Goal: Task Accomplishment & Management: Use online tool/utility

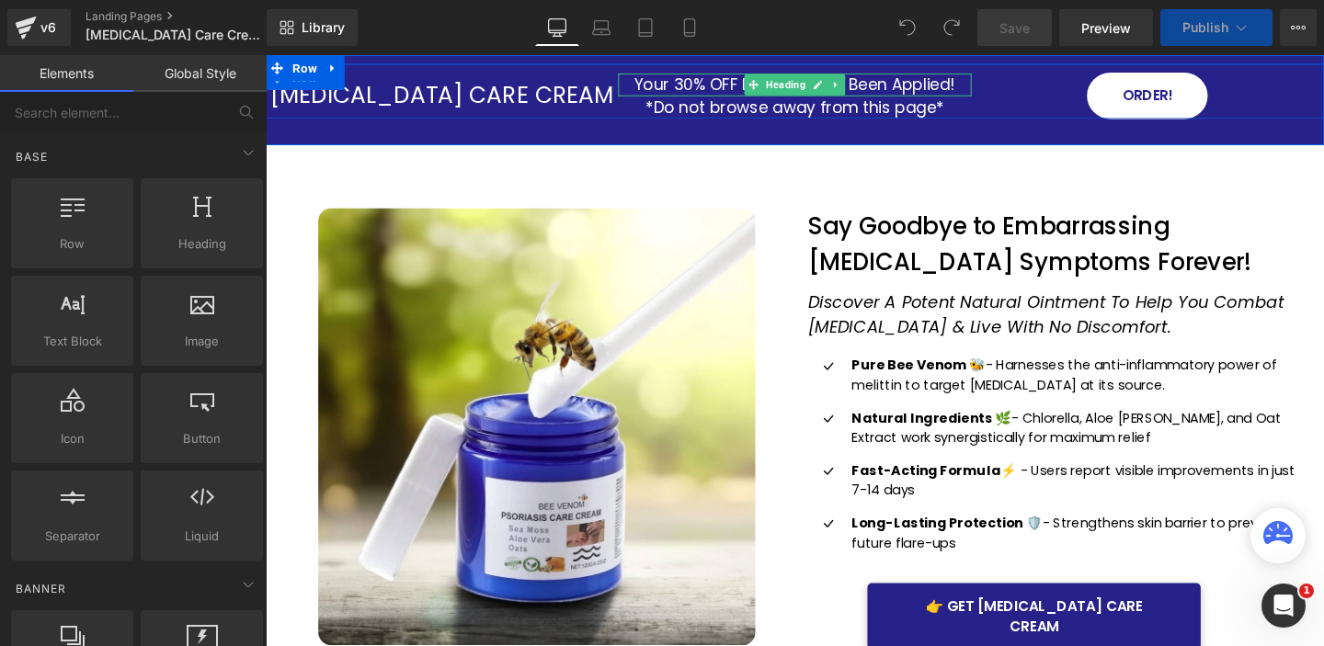
click at [717, 85] on h1 "Your 30% OFF Discount Has Been Applied!" at bounding box center [821, 85] width 370 height 23
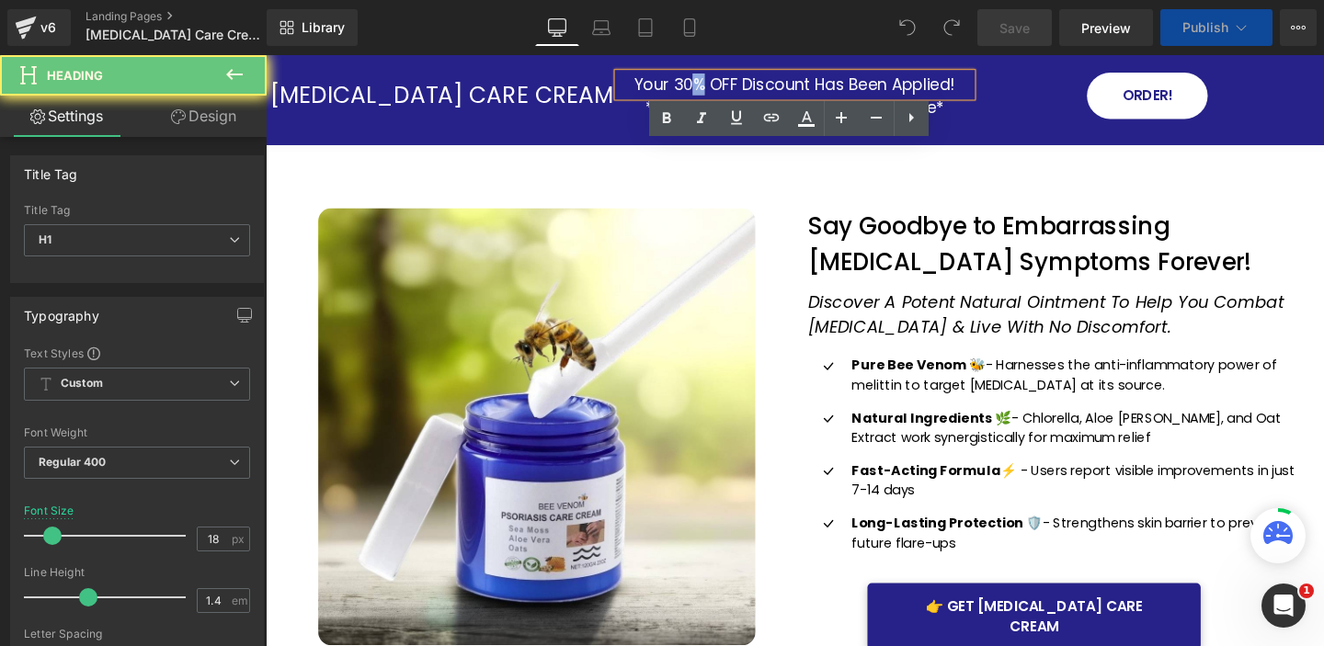
click at [717, 85] on h1 "Your 30% OFF Discount Has Been Applied!" at bounding box center [821, 85] width 370 height 23
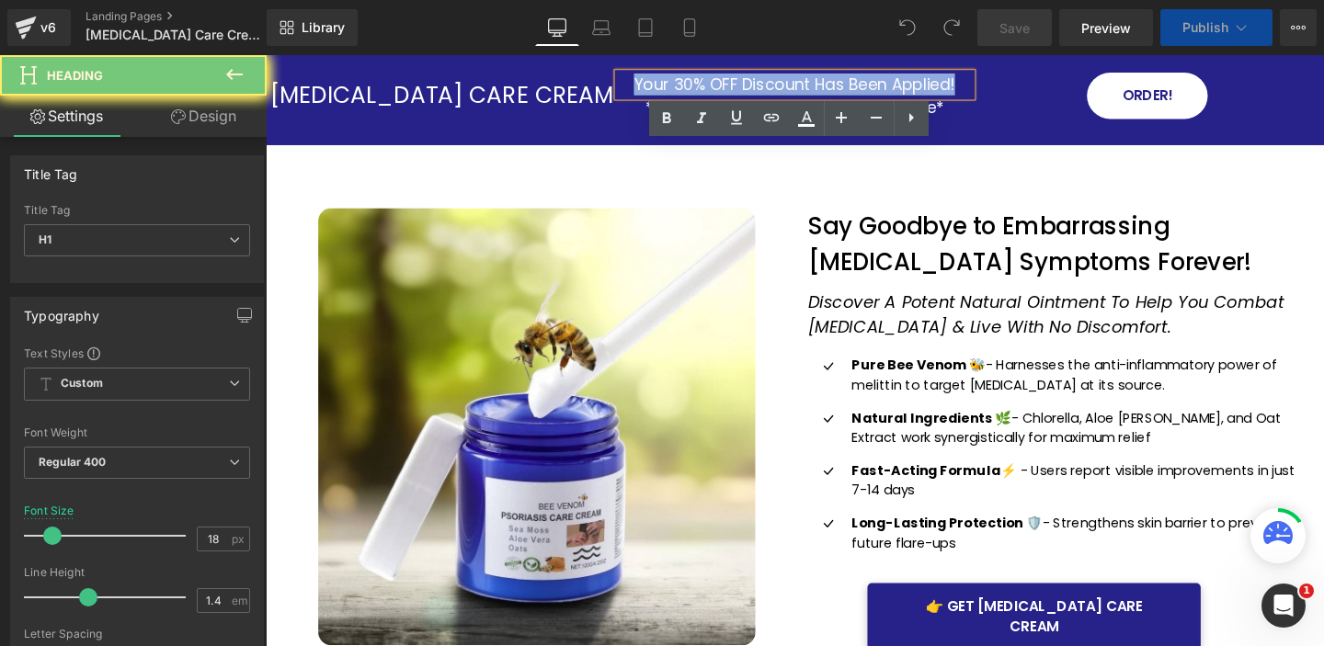
click at [717, 85] on h1 "Your 30% OFF Discount Has Been Applied!" at bounding box center [821, 85] width 370 height 23
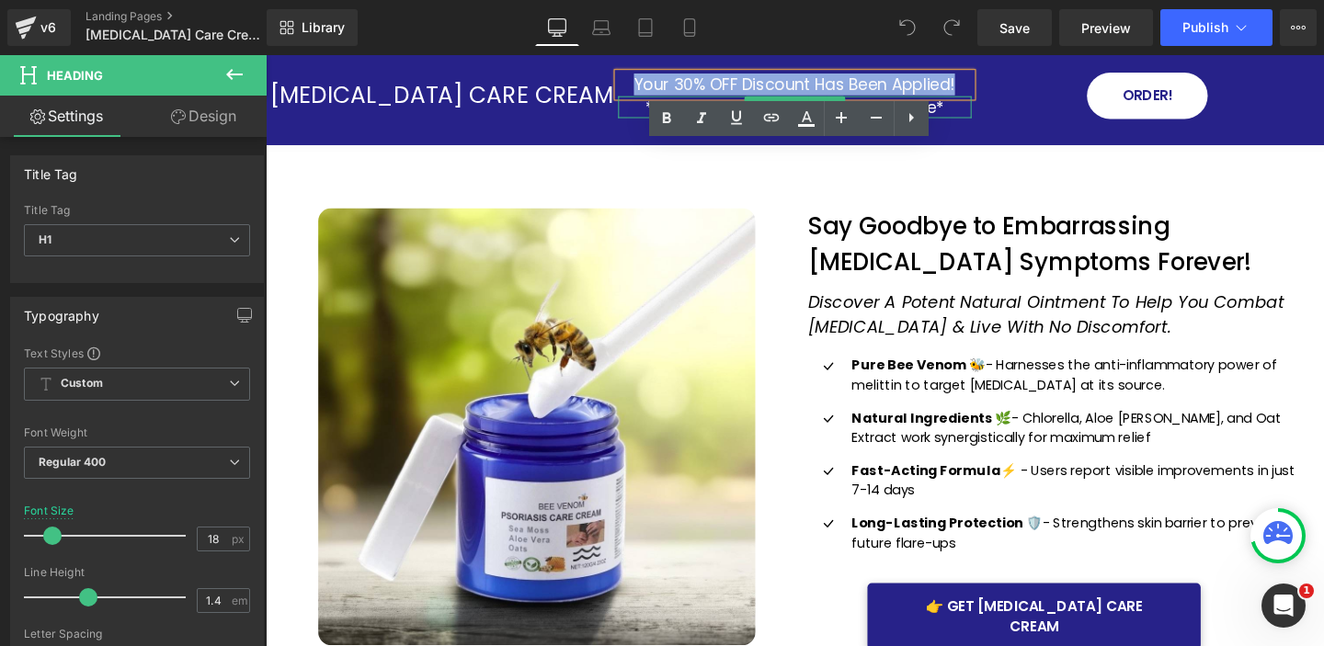
click at [981, 112] on h1 "*Do not browse away from this page*" at bounding box center [821, 109] width 370 height 23
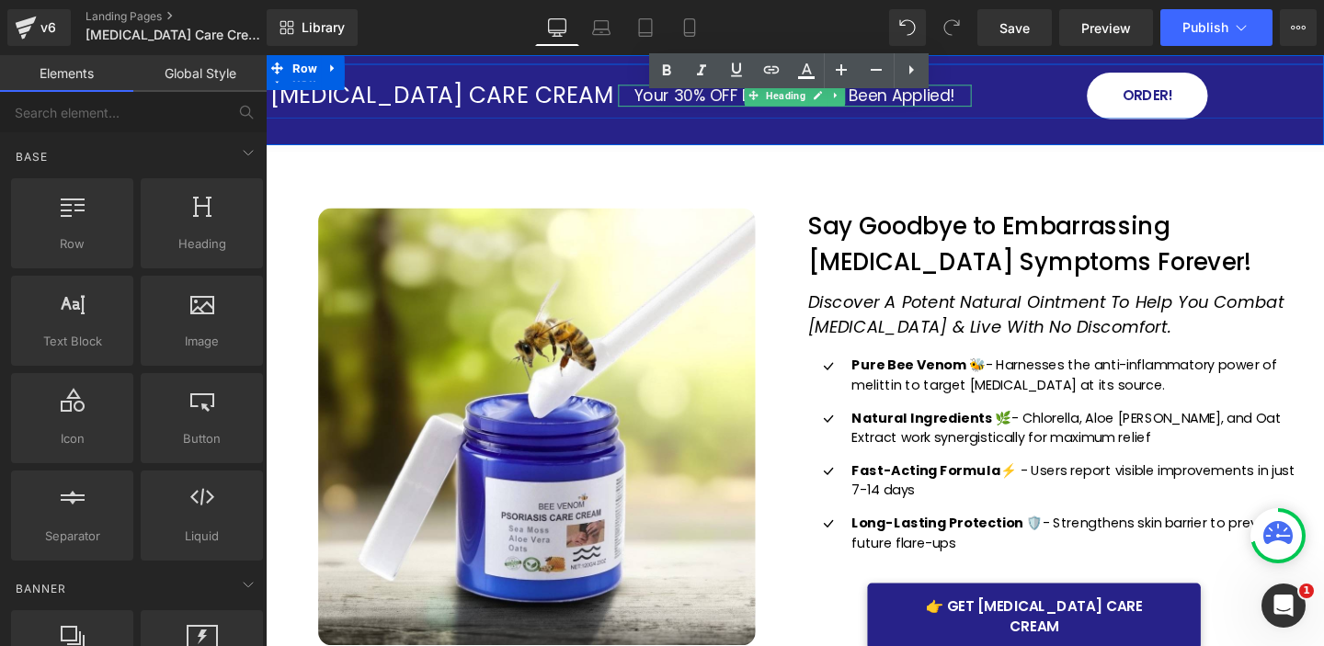
click at [722, 96] on h1 "Your 30% OFF Discount Has Been Applied!" at bounding box center [821, 97] width 370 height 23
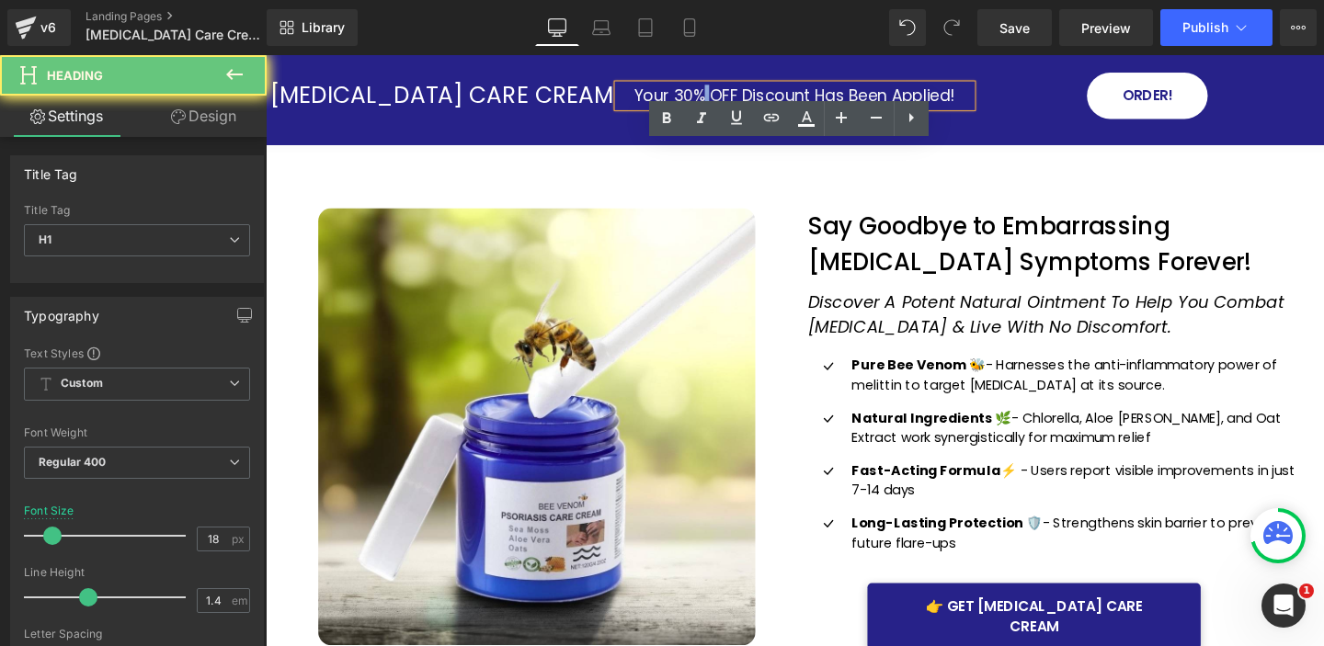
click at [722, 96] on h1 "Your 30% OFF Discount Has Been Applied!" at bounding box center [821, 97] width 370 height 23
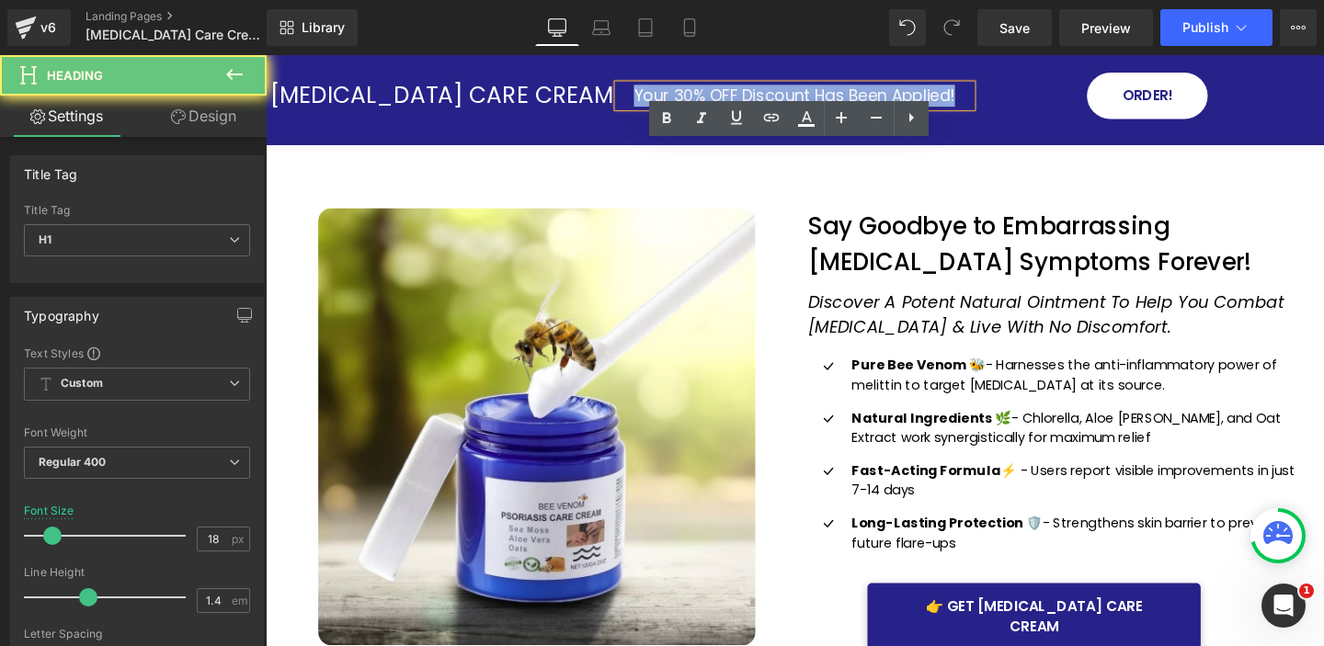
click at [722, 96] on h1 "Your 30% OFF Discount Has Been Applied!" at bounding box center [821, 97] width 370 height 23
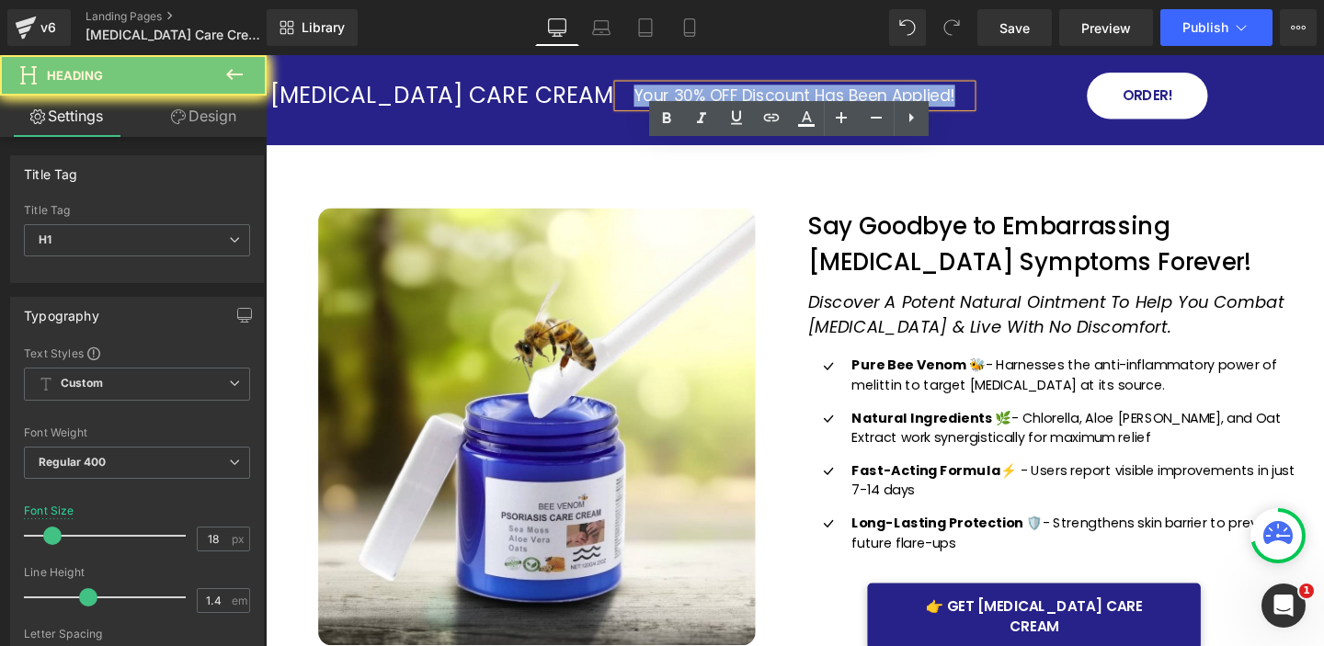
paste div
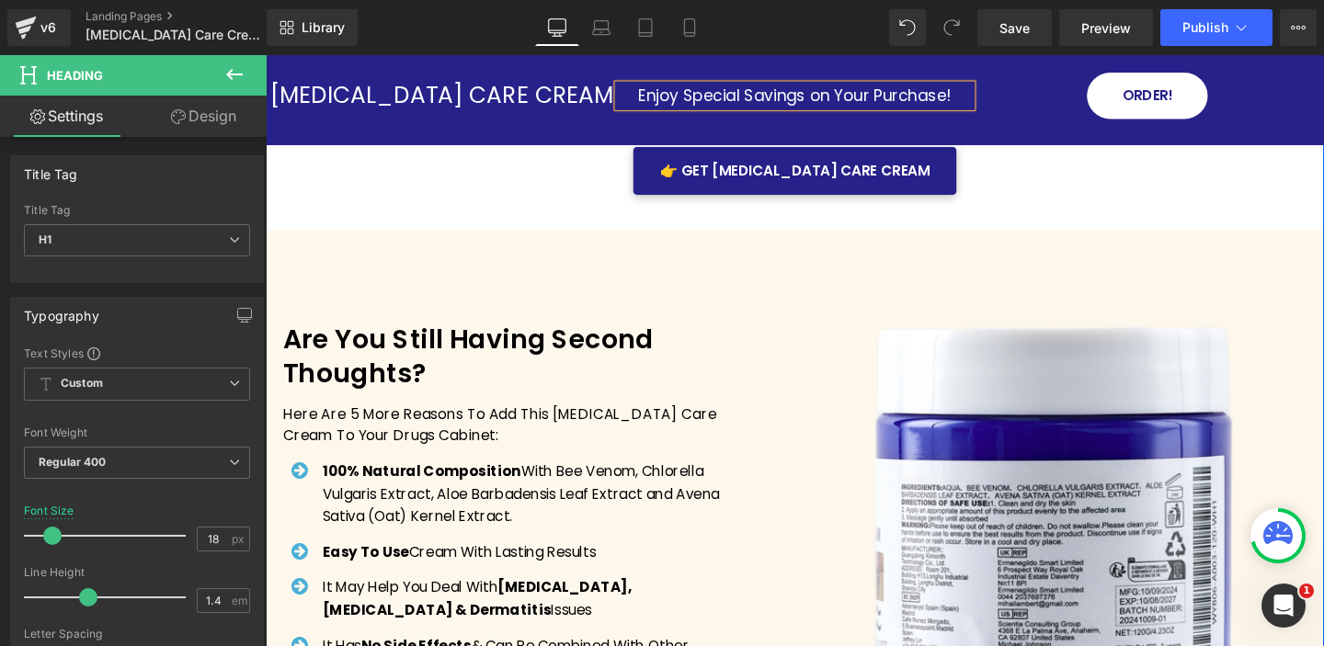
scroll to position [3811, 0]
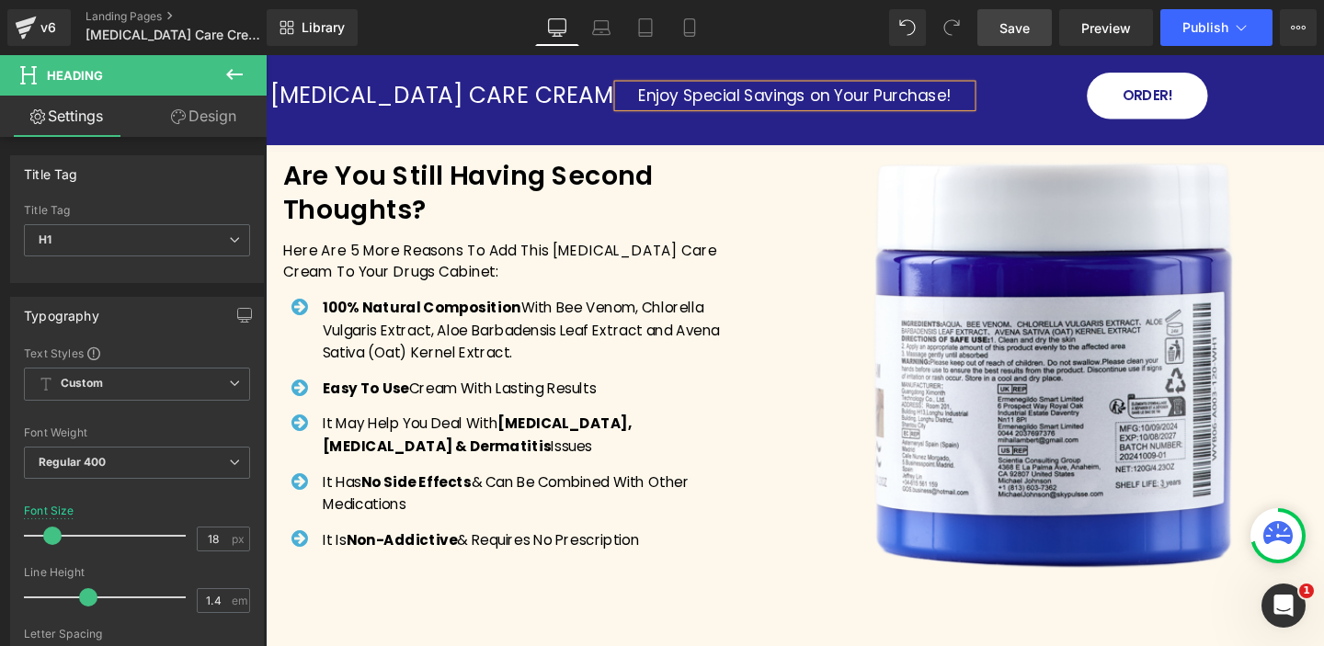
click at [1015, 28] on span "Save" at bounding box center [1014, 27] width 30 height 19
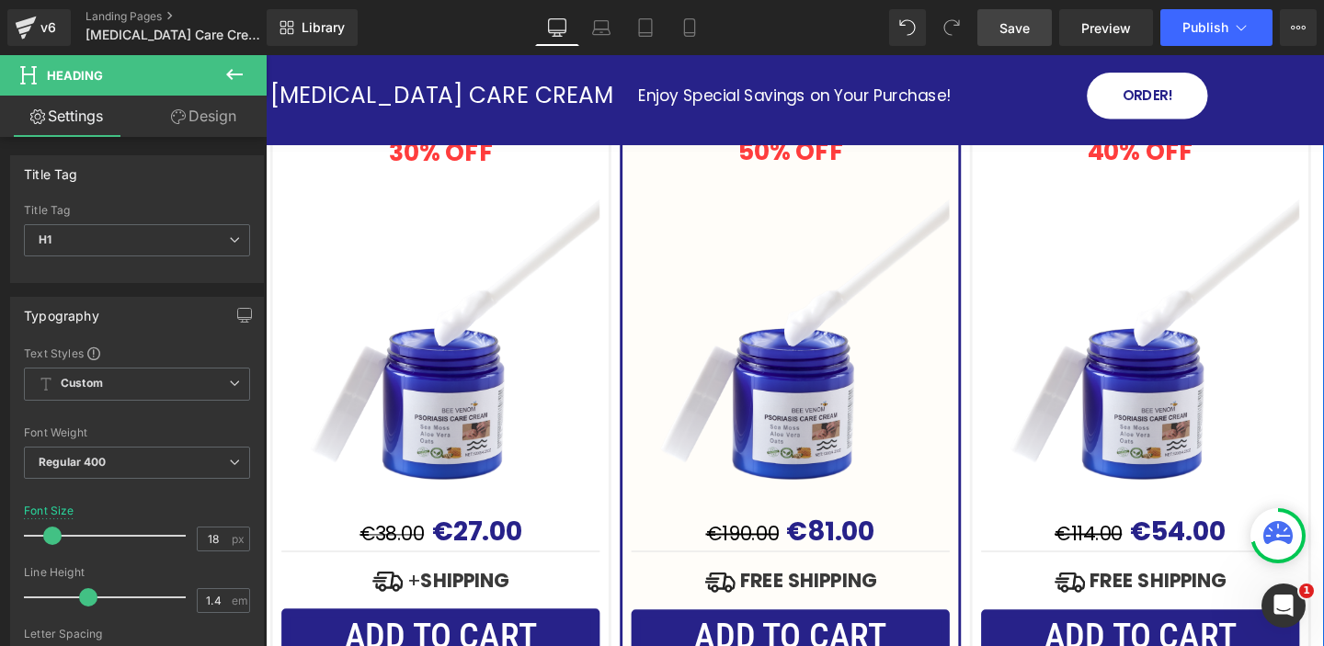
scroll to position [5388, 0]
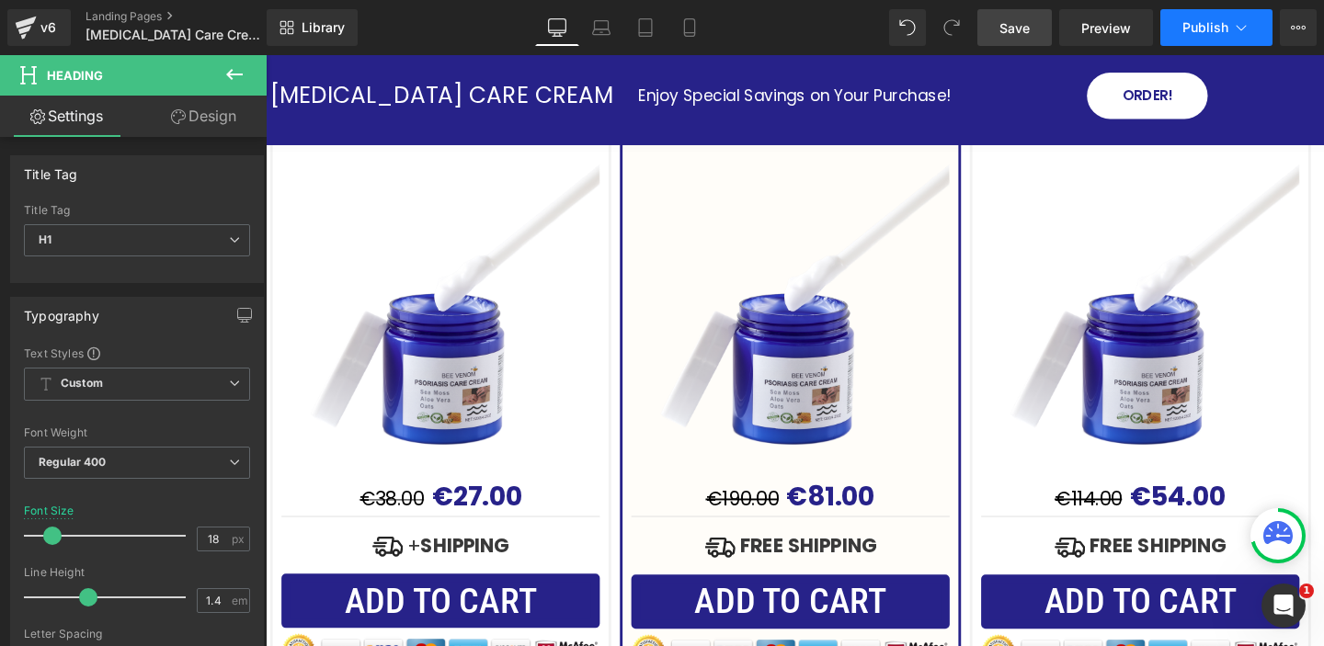
click at [1217, 29] on span "Publish" at bounding box center [1205, 27] width 46 height 15
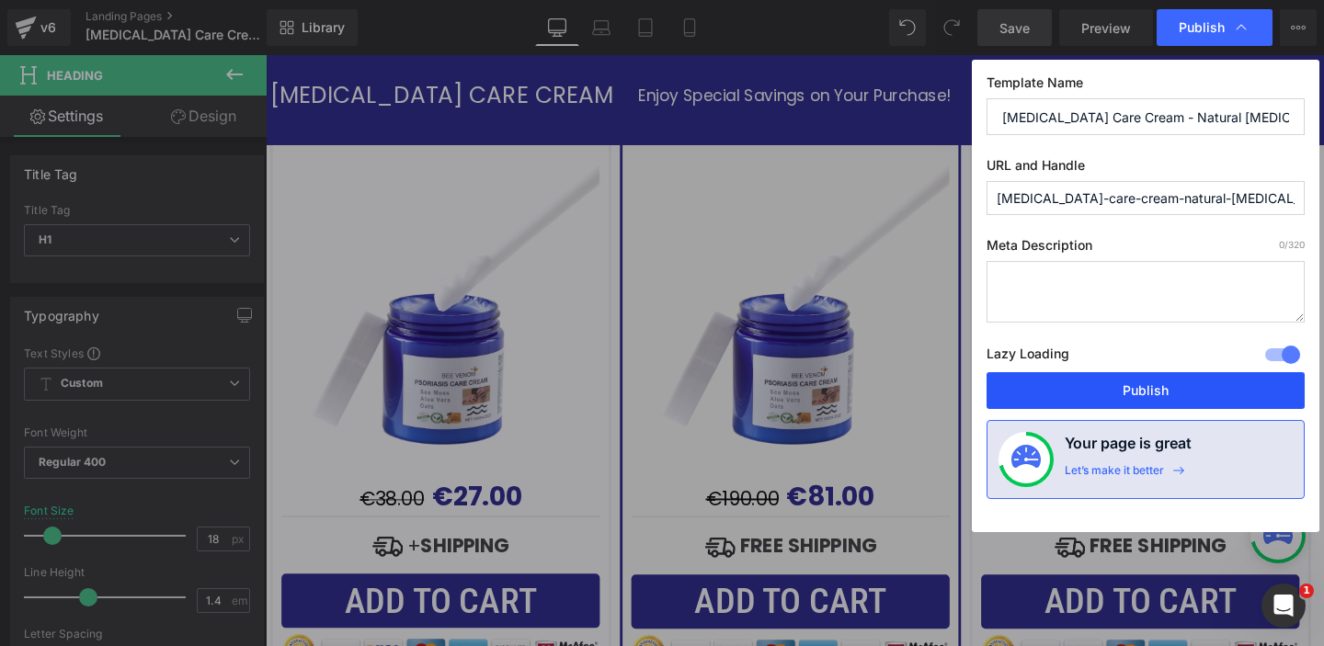
click at [1147, 387] on button "Publish" at bounding box center [1145, 390] width 318 height 37
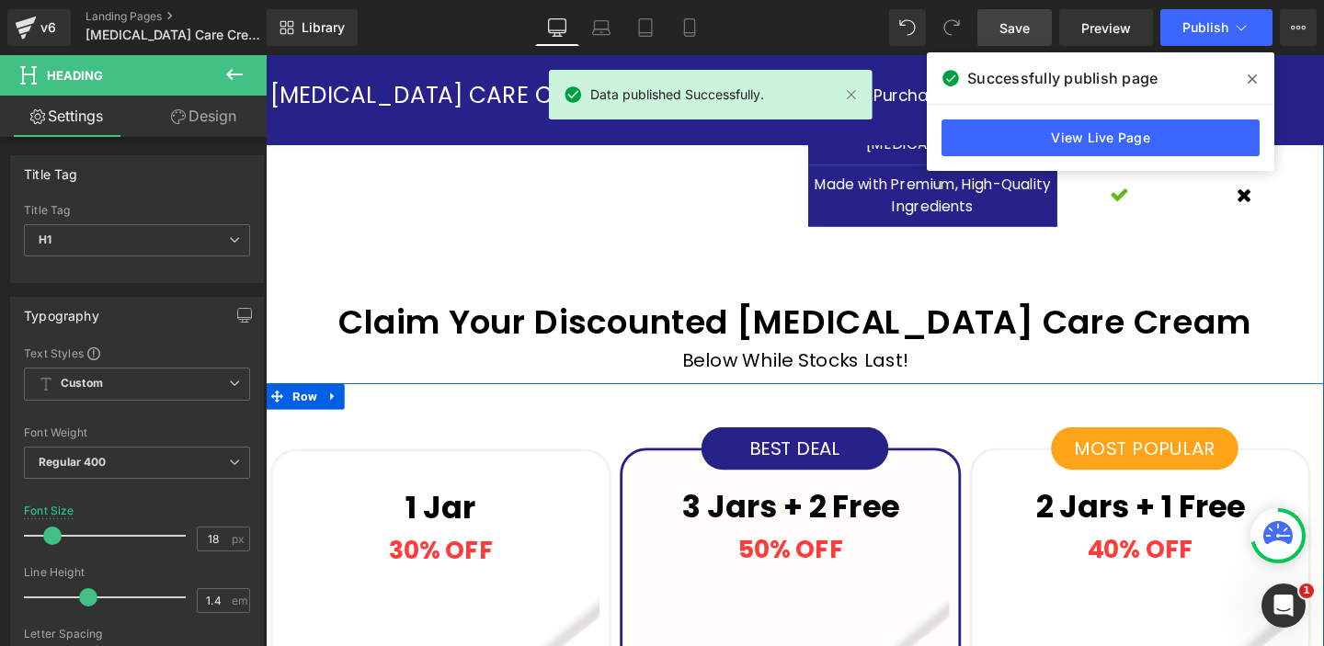
scroll to position [4821, 0]
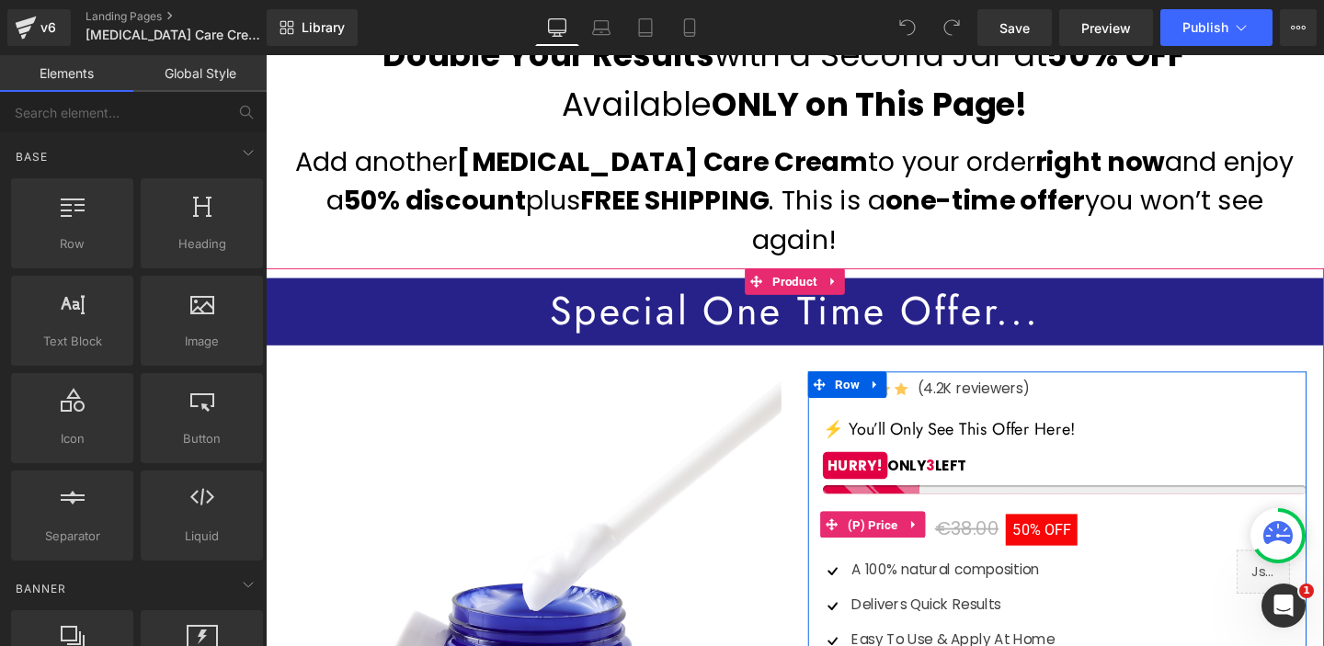
click at [1067, 545] on span "50%" at bounding box center [1065, 554] width 29 height 18
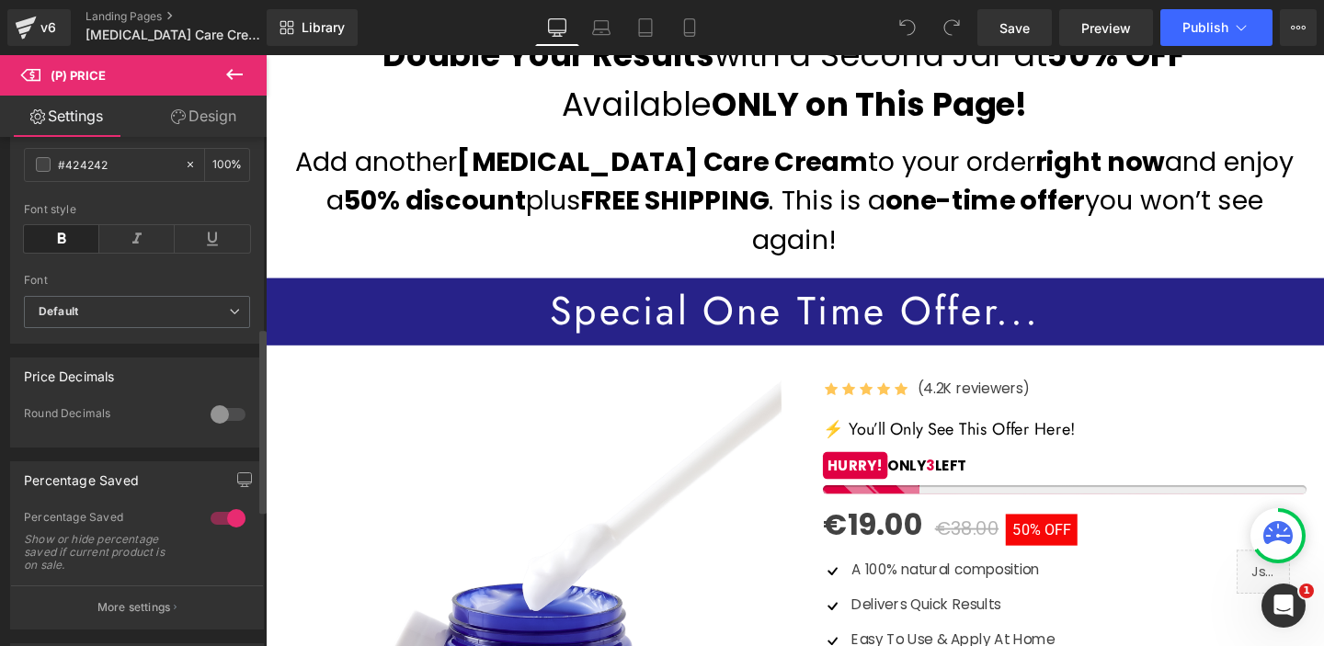
scroll to position [520, 0]
click at [226, 532] on div at bounding box center [228, 521] width 44 height 29
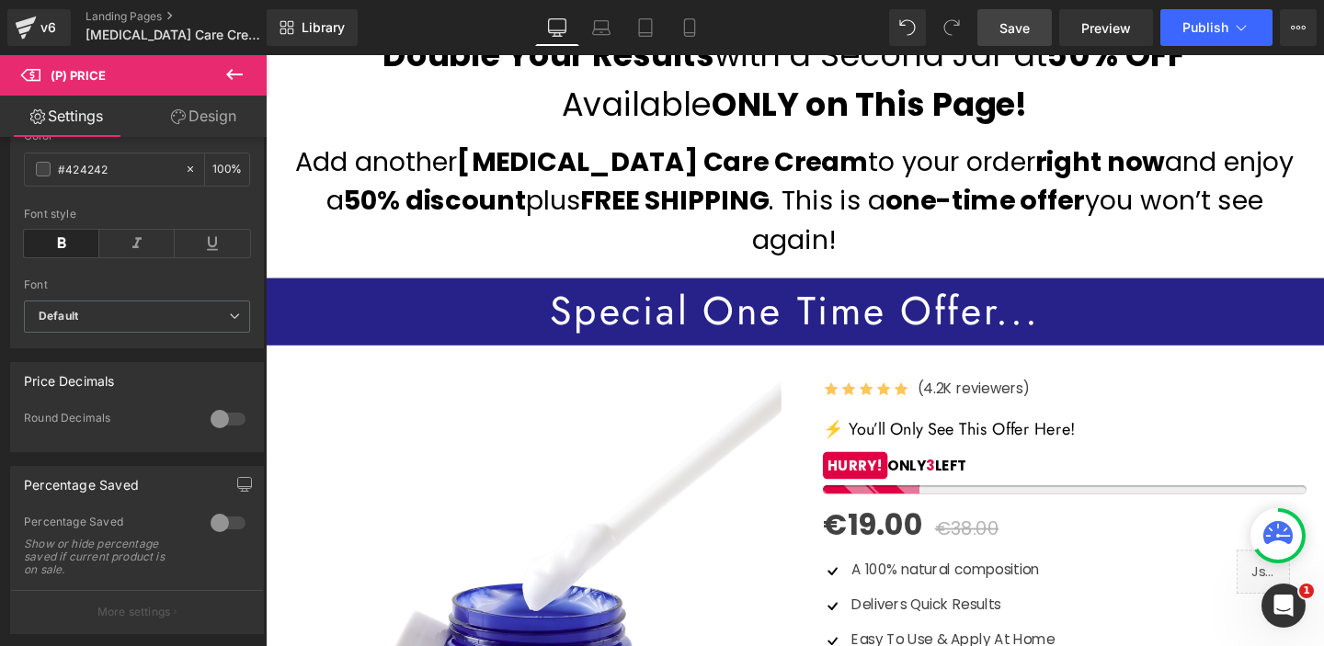
click at [1010, 22] on span "Save" at bounding box center [1014, 27] width 30 height 19
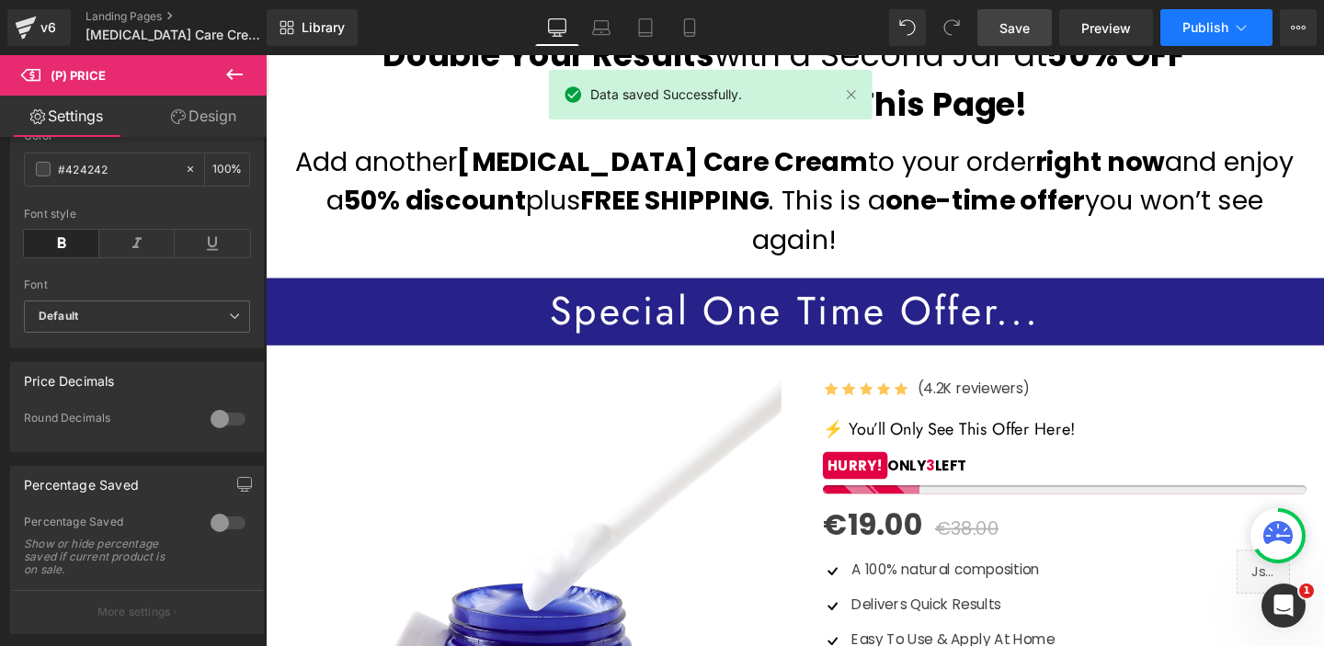
click at [1205, 36] on button "Publish" at bounding box center [1216, 27] width 112 height 37
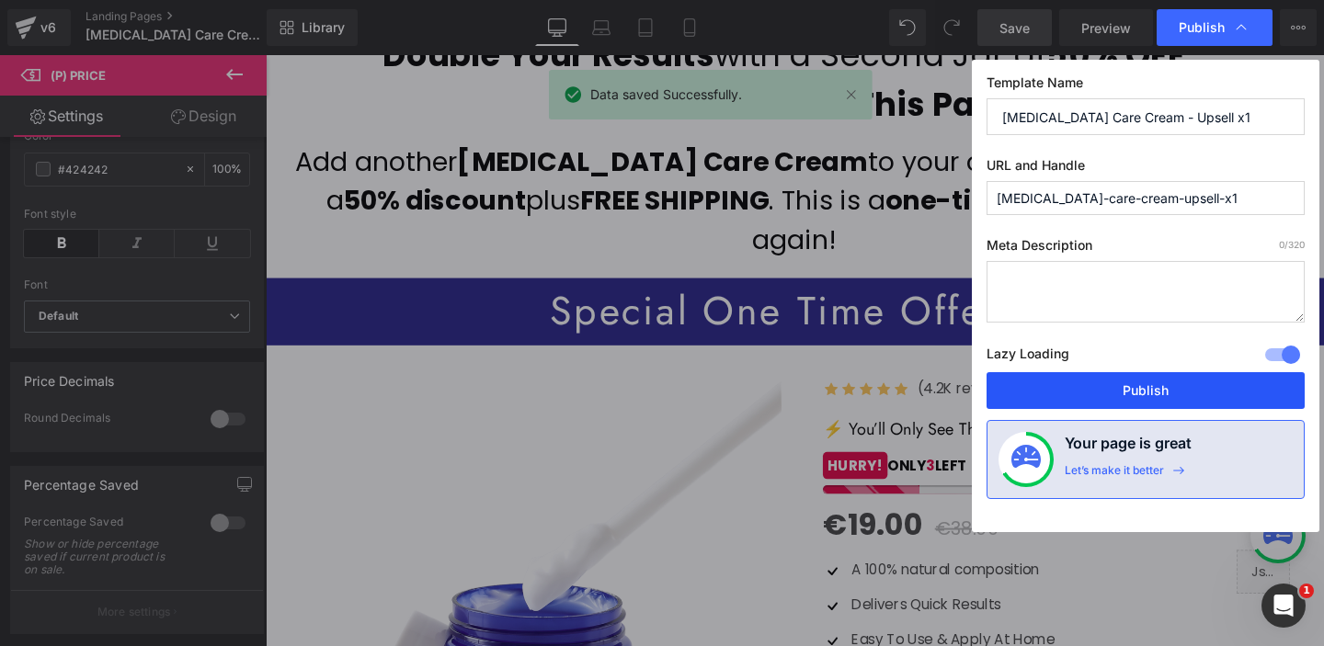
click at [1174, 383] on button "Publish" at bounding box center [1145, 390] width 318 height 37
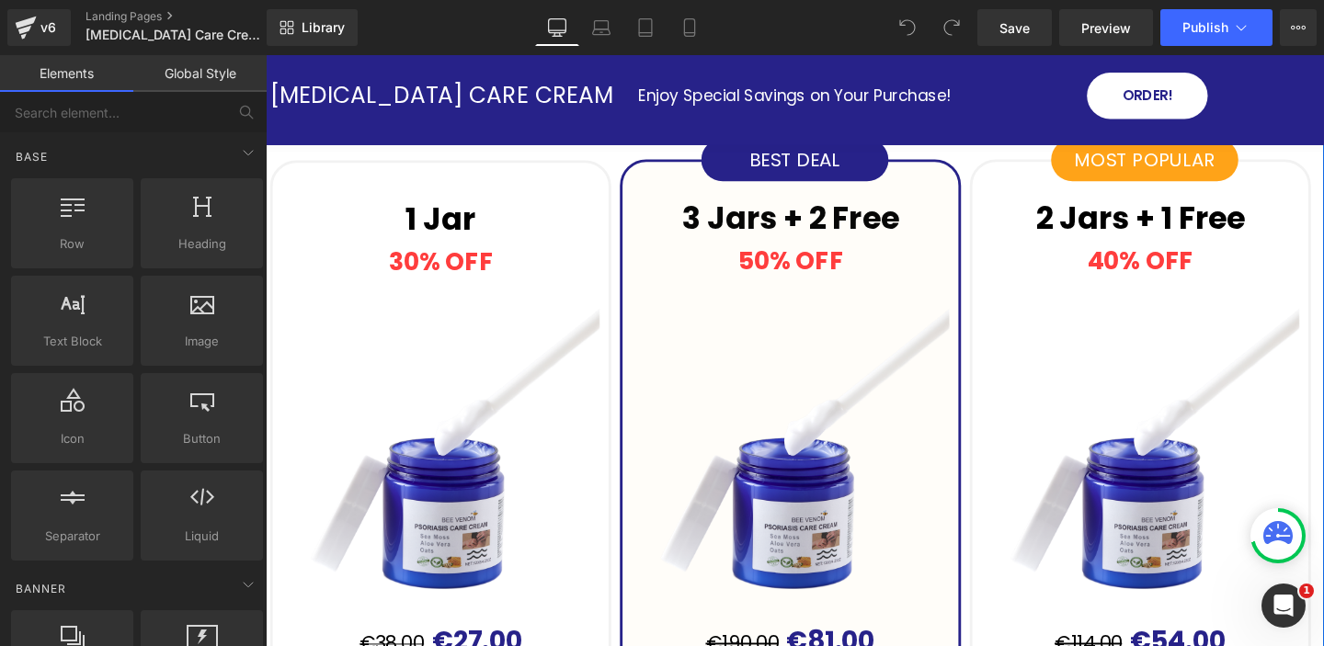
scroll to position [5146, 0]
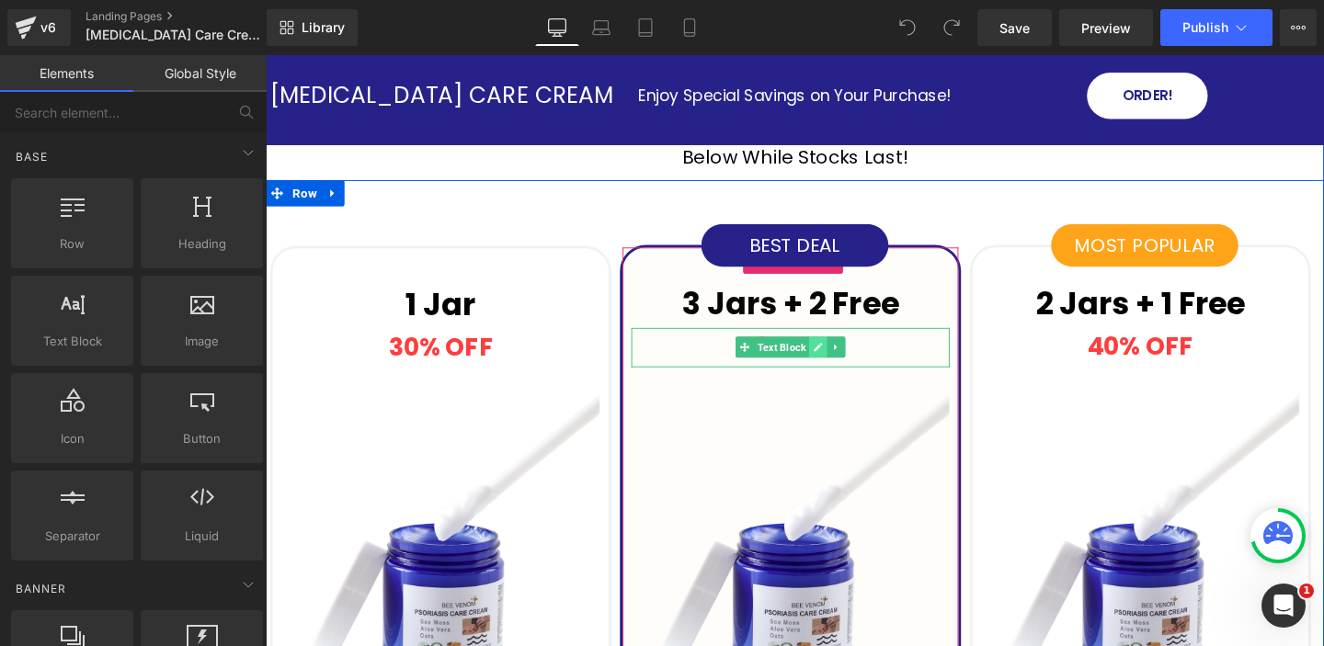
click at [848, 359] on icon at bounding box center [846, 363] width 9 height 9
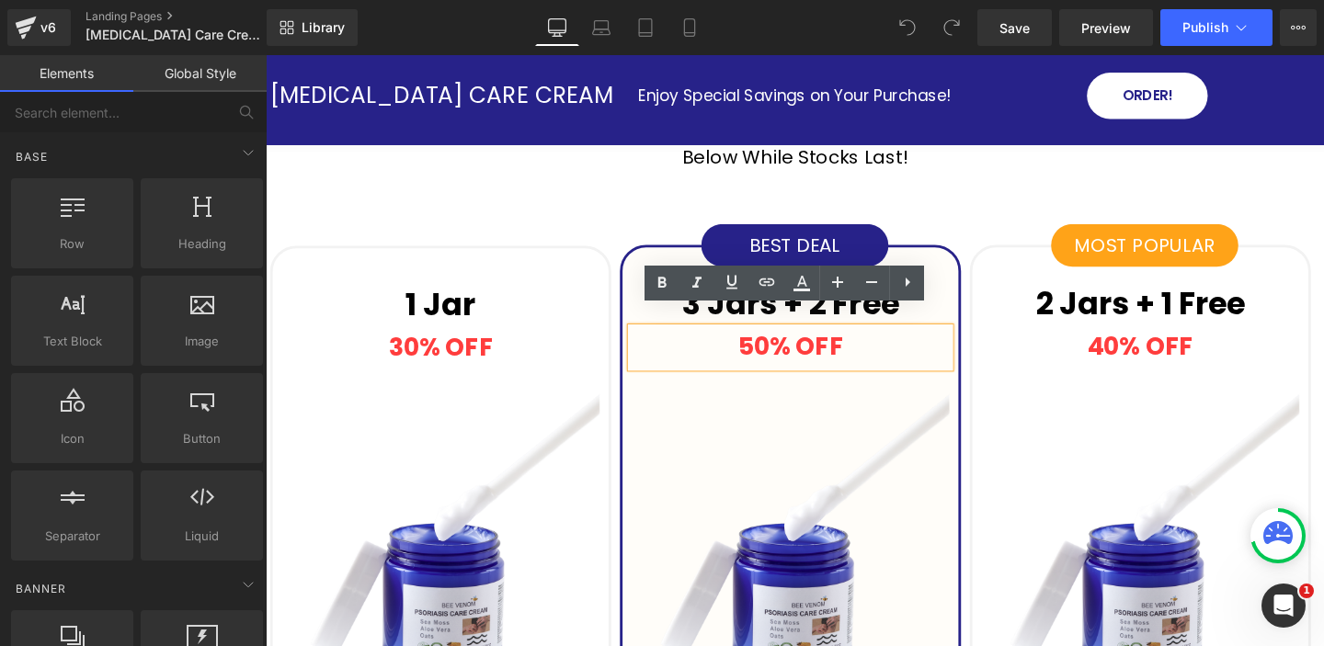
click at [779, 344] on strong "50% OFF" at bounding box center [817, 362] width 110 height 36
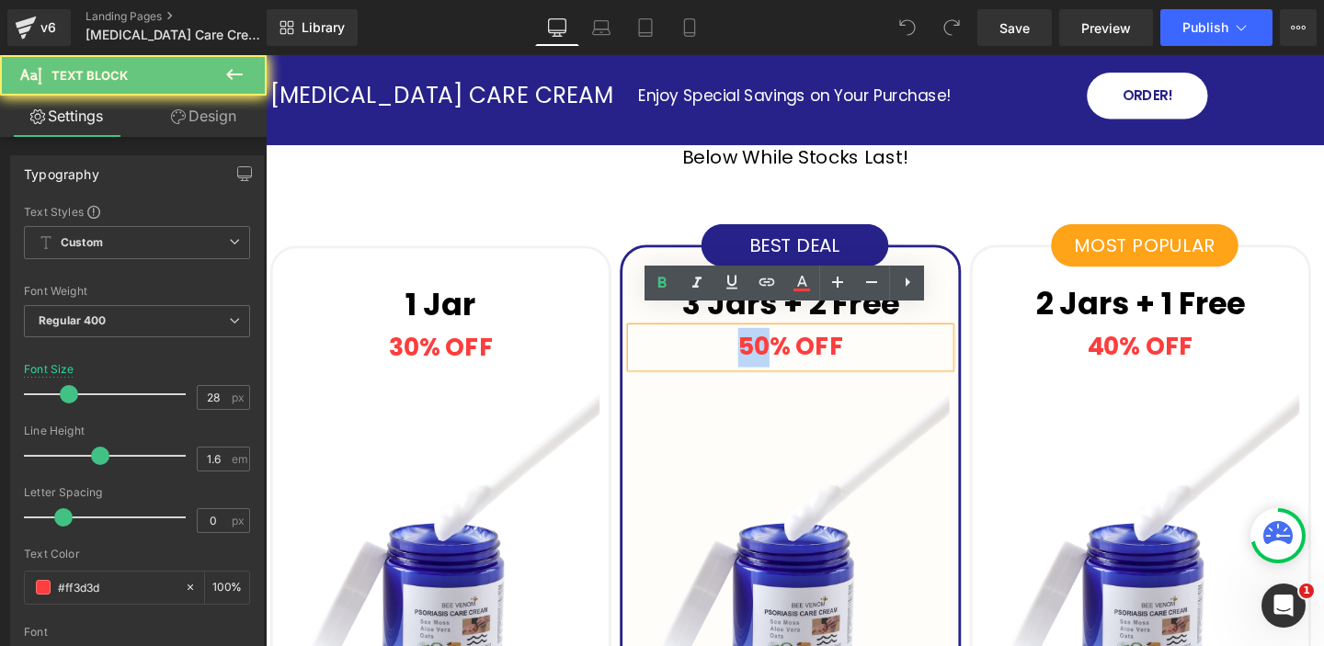
click at [779, 344] on strong "50% OFF" at bounding box center [817, 362] width 110 height 36
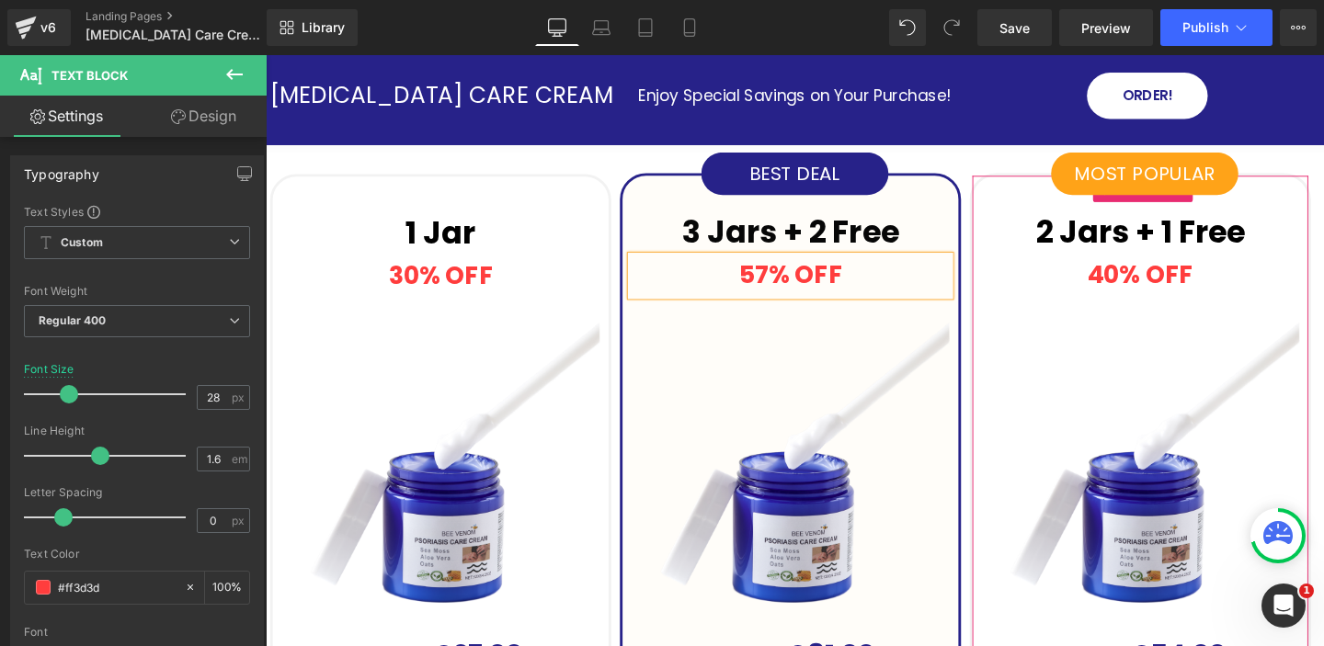
scroll to position [5219, 0]
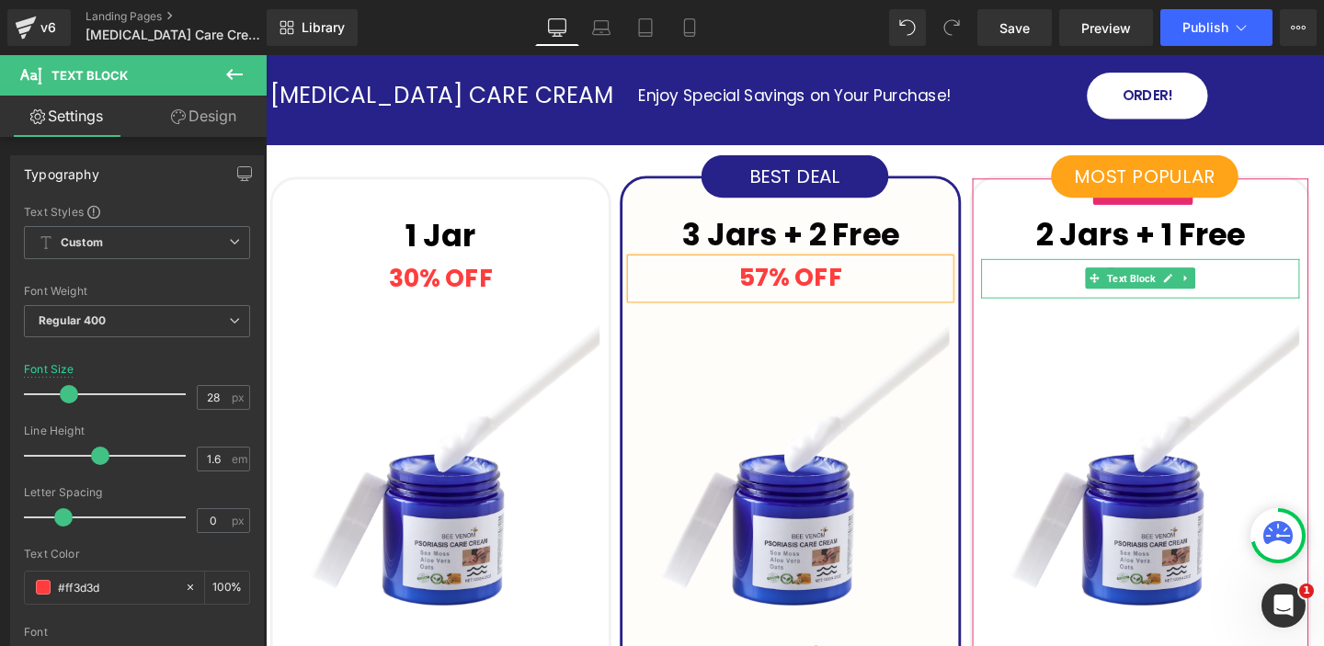
drag, startPoint x: 1212, startPoint y: 268, endPoint x: 1189, endPoint y: 273, distance: 24.5
click at [1212, 286] on icon at bounding box center [1214, 290] width 9 height 9
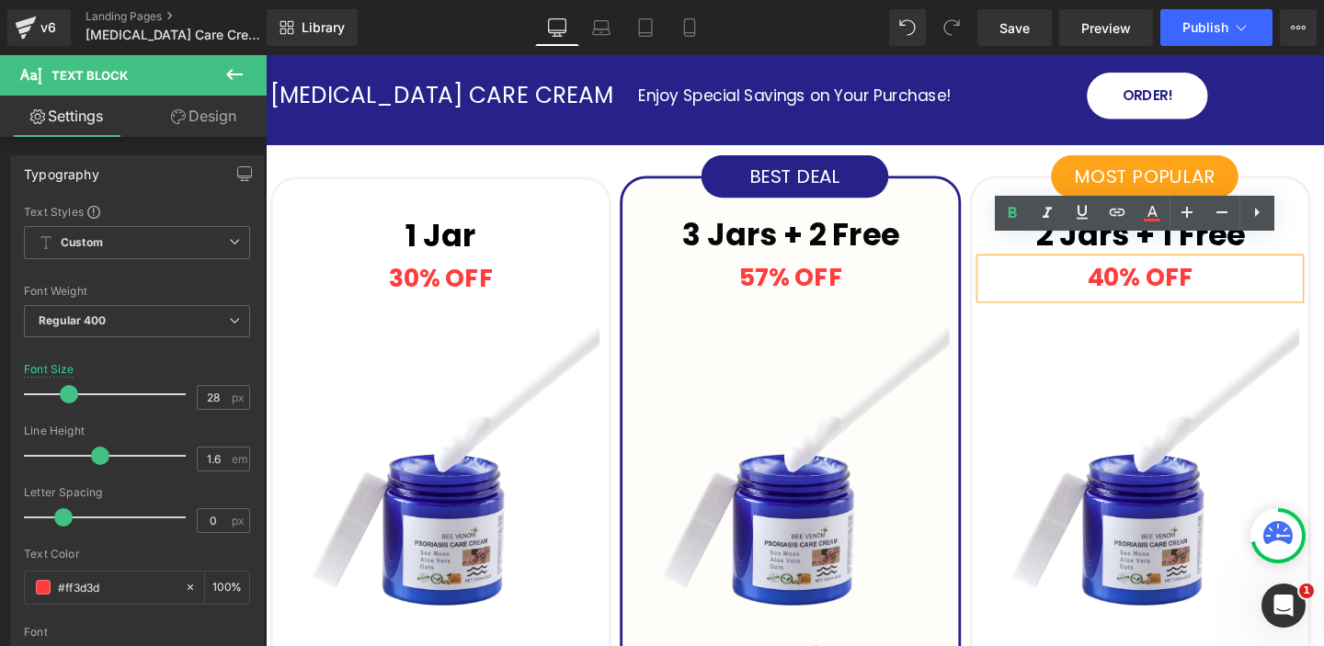
click at [1148, 271] on strong "40% OFF" at bounding box center [1185, 289] width 110 height 36
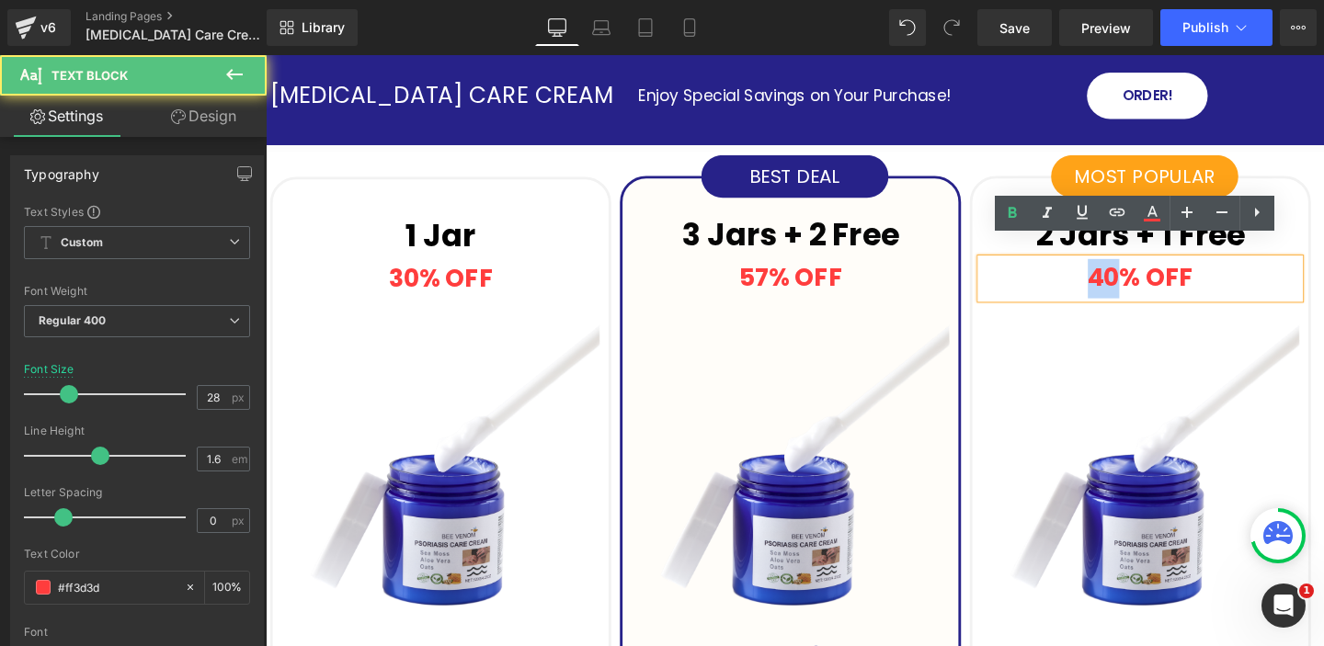
click at [1148, 271] on strong "40% OFF" at bounding box center [1185, 289] width 110 height 36
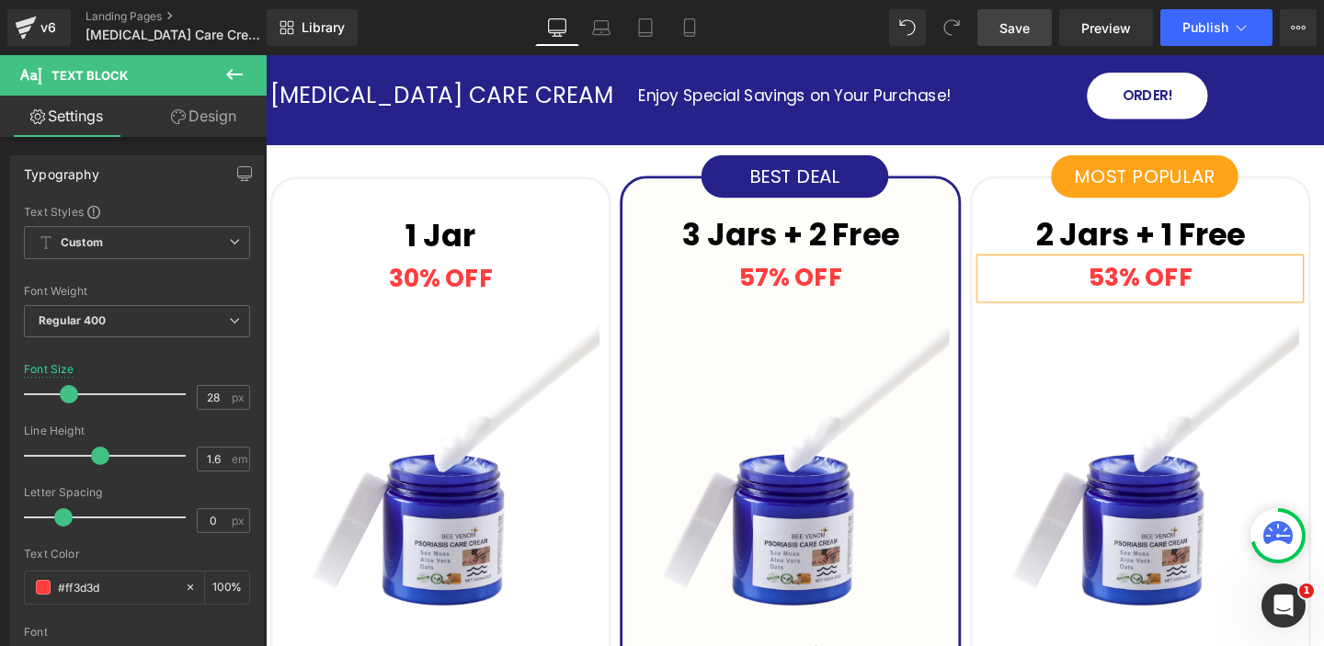
click at [1020, 27] on span "Save" at bounding box center [1014, 27] width 30 height 19
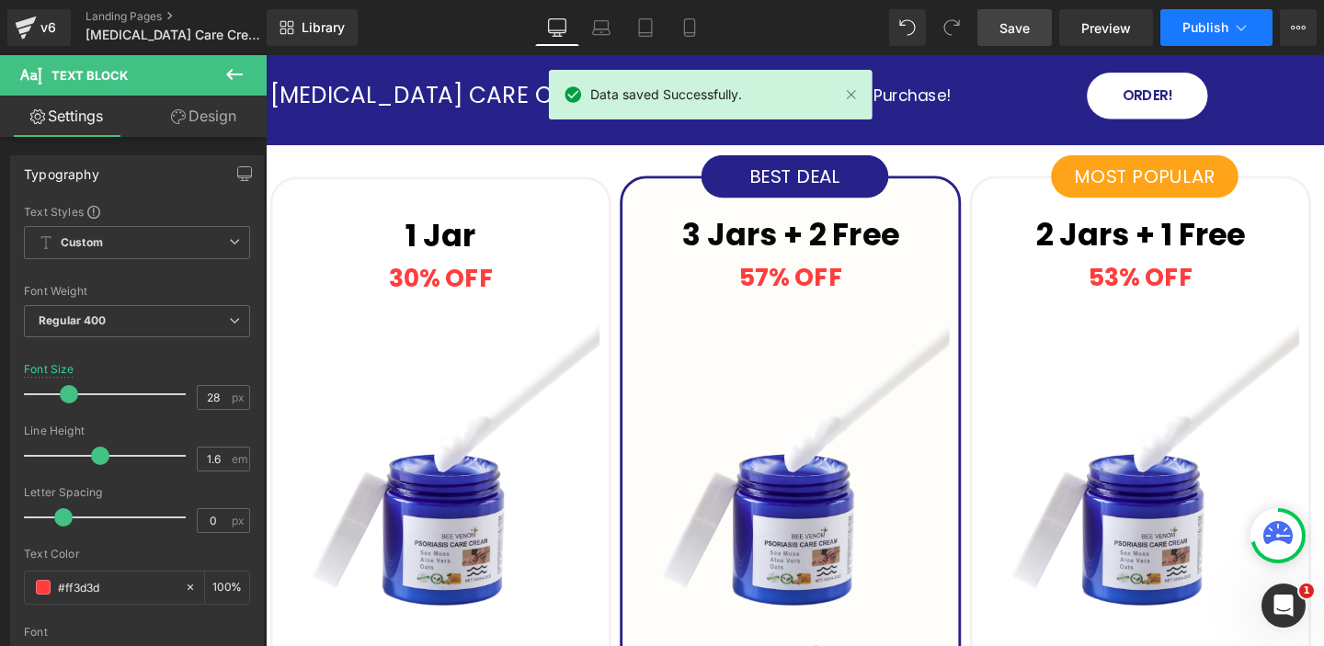
click at [1213, 33] on span "Publish" at bounding box center [1205, 27] width 46 height 15
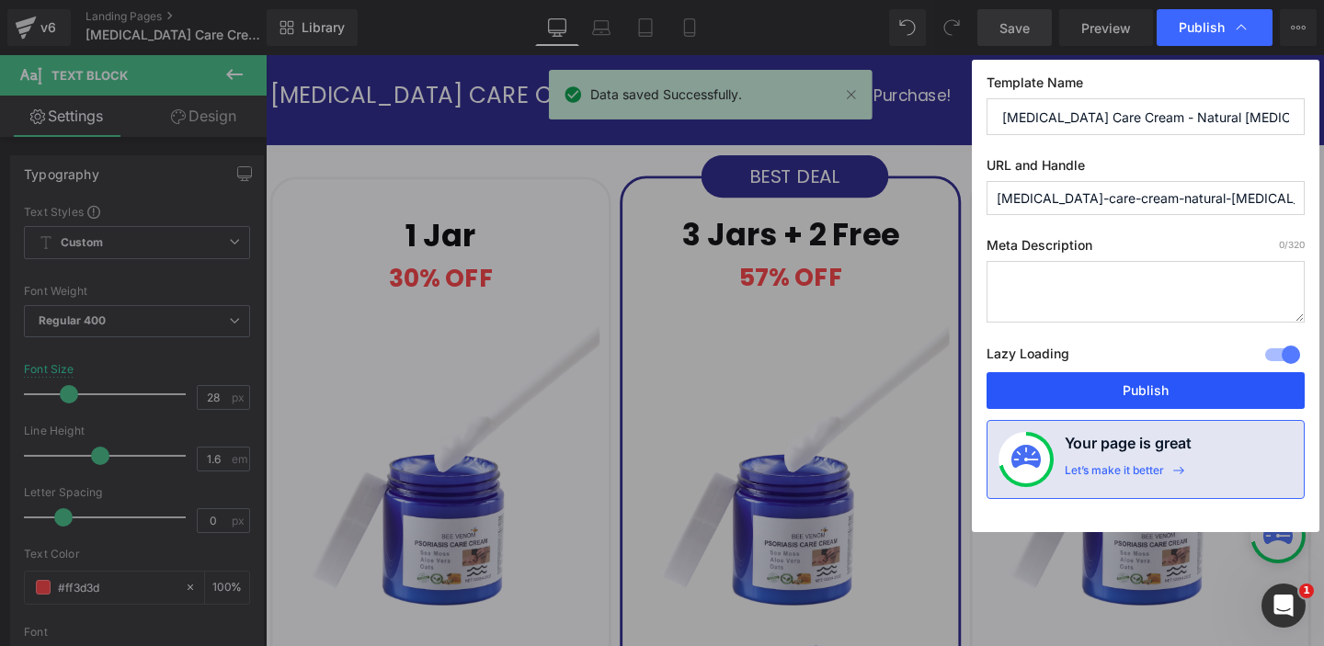
click at [1152, 380] on button "Publish" at bounding box center [1145, 390] width 318 height 37
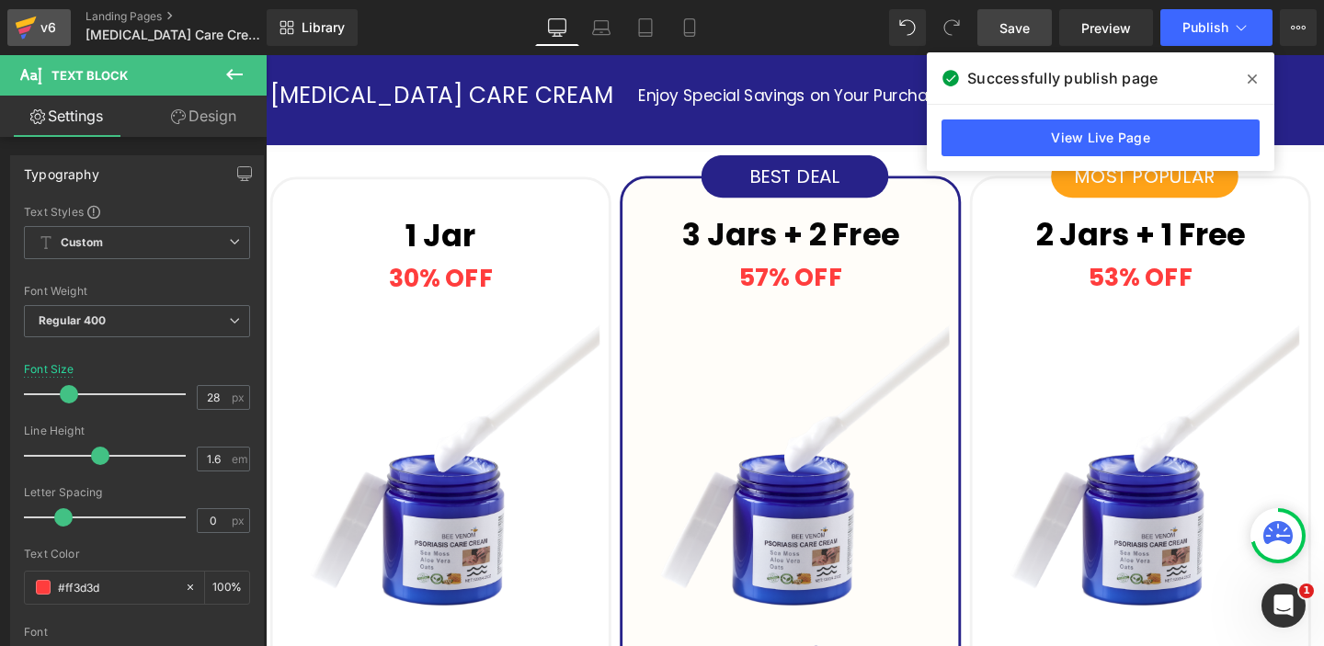
click at [42, 25] on div "v6" at bounding box center [48, 28] width 23 height 24
